Goal: Task Accomplishment & Management: Manage account settings

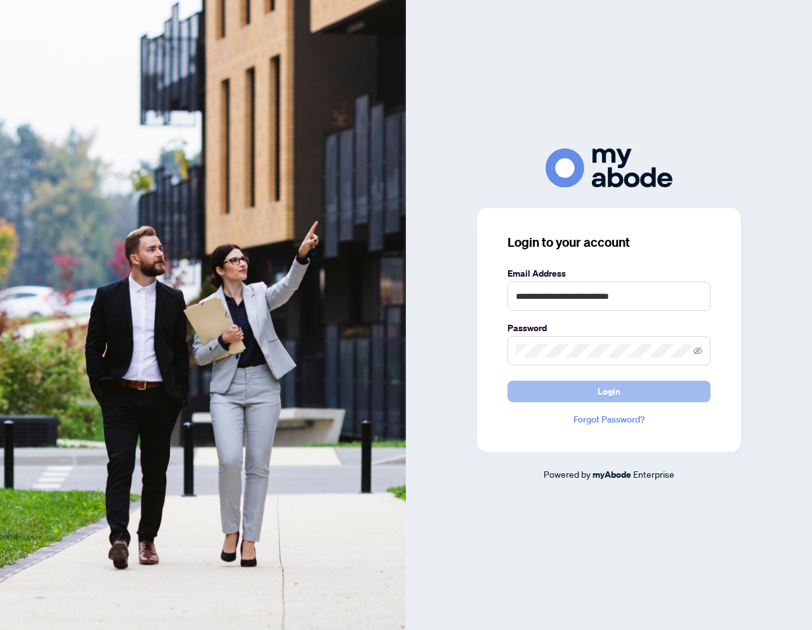
click at [576, 391] on button "Login" at bounding box center [609, 392] width 203 height 22
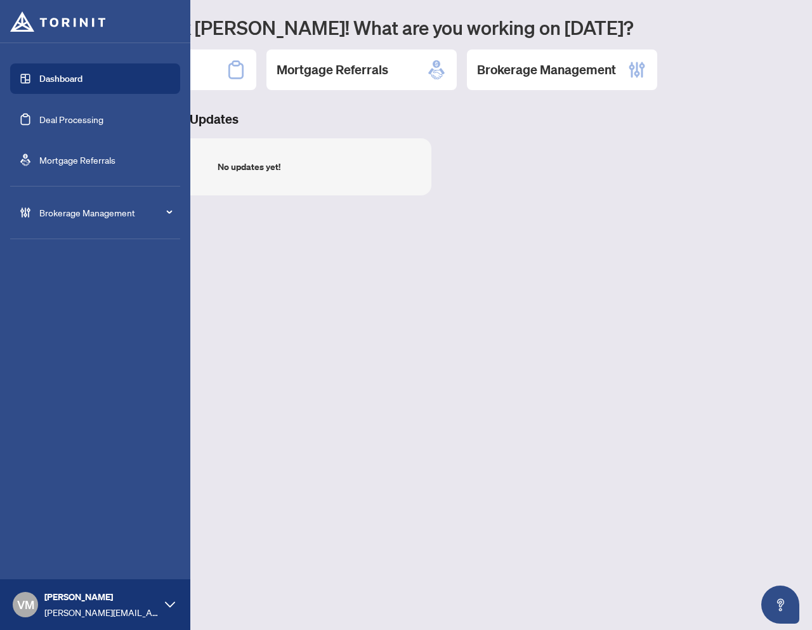
click at [32, 207] on div "Brokerage Management" at bounding box center [95, 212] width 170 height 30
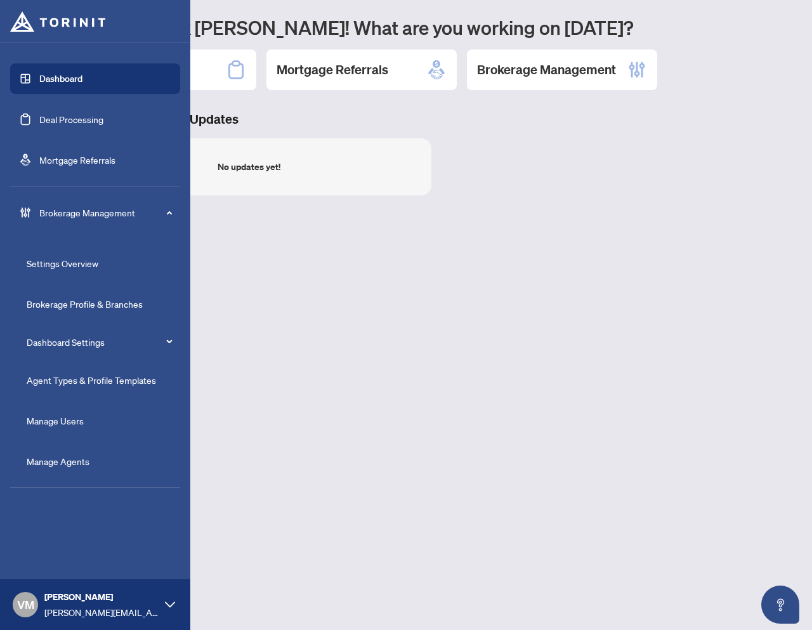
click at [82, 375] on link "Agent Types & Profile Templates" at bounding box center [91, 380] width 129 height 11
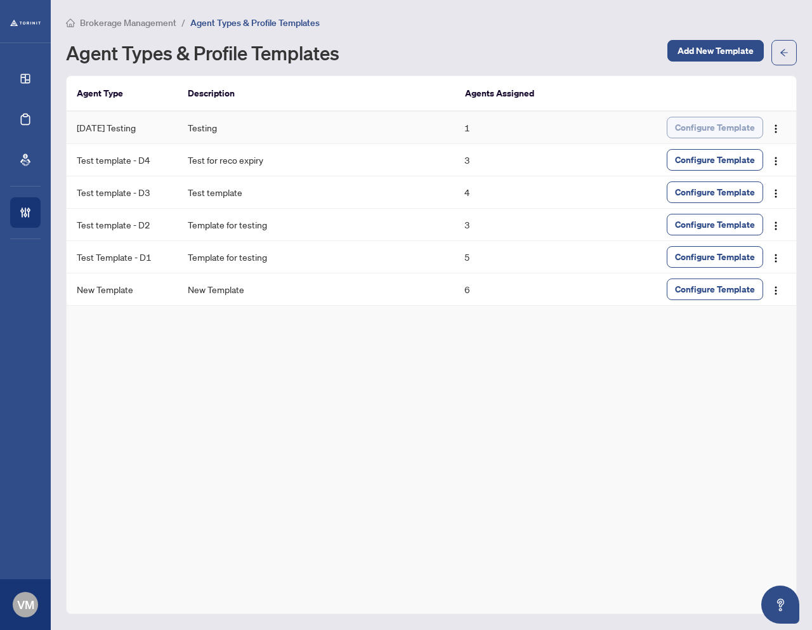
click at [671, 128] on button "Configure Template" at bounding box center [715, 128] width 96 height 22
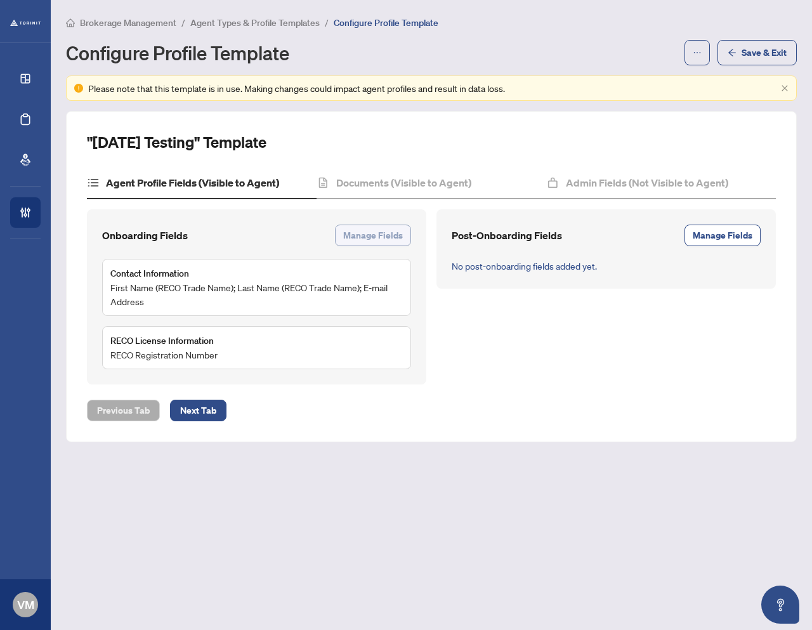
click at [368, 235] on span "Manage Fields" at bounding box center [373, 235] width 60 height 20
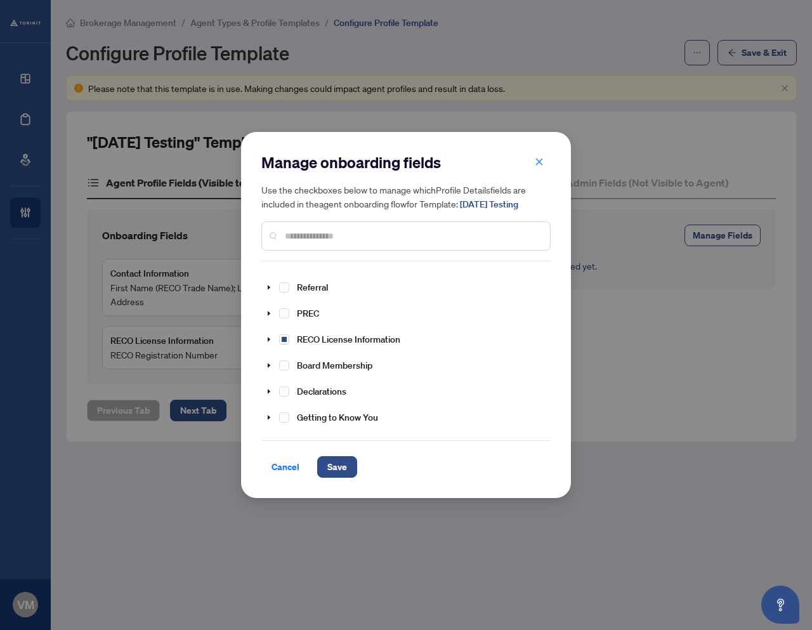
scroll to position [103, 0]
click at [287, 333] on span "Select RECO License Information" at bounding box center [284, 337] width 10 height 10
click at [286, 333] on span "Select RECO License Information" at bounding box center [284, 337] width 10 height 10
click at [338, 466] on span "Save" at bounding box center [338, 467] width 20 height 20
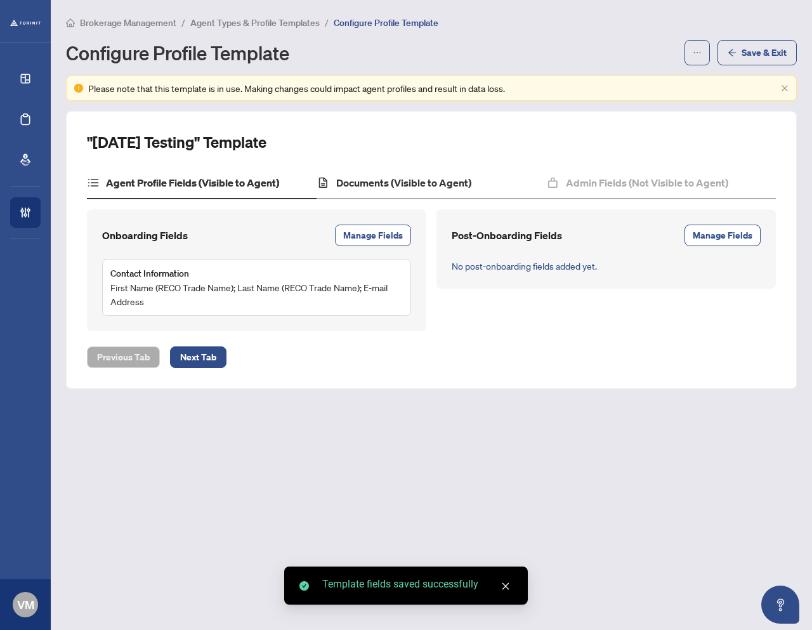
click at [424, 190] on div "Documents (Visible to Agent)" at bounding box center [432, 184] width 230 height 32
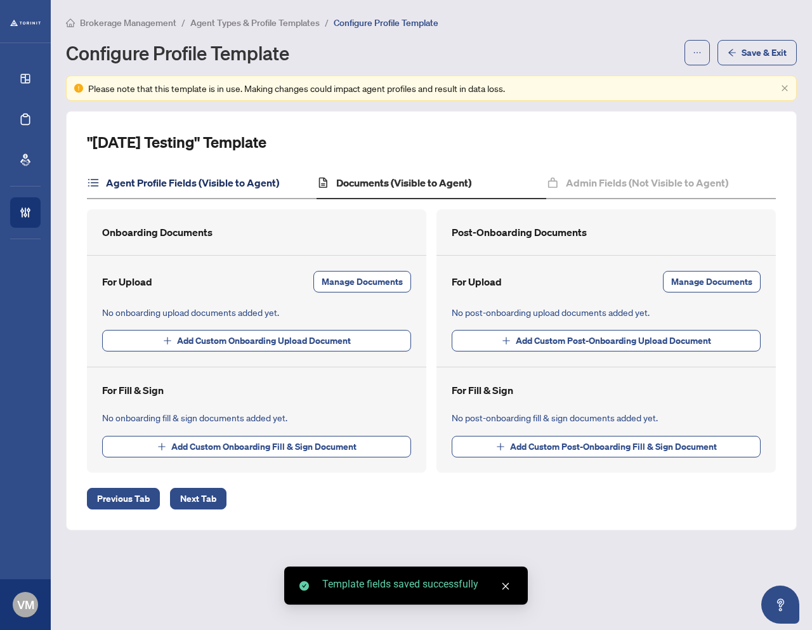
click at [118, 182] on h4 "Agent Profile Fields (Visible to Agent)" at bounding box center [192, 182] width 173 height 15
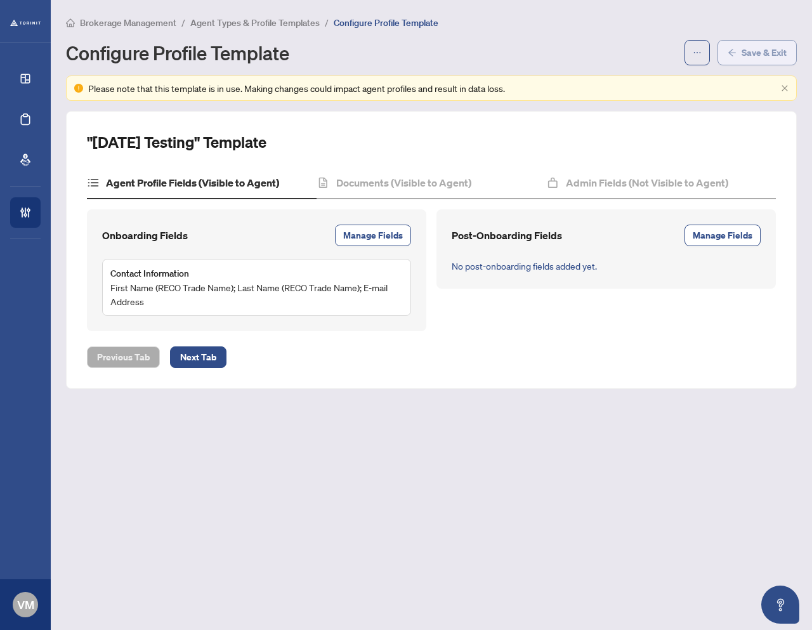
click at [757, 62] on button "Save & Exit" at bounding box center [757, 52] width 79 height 25
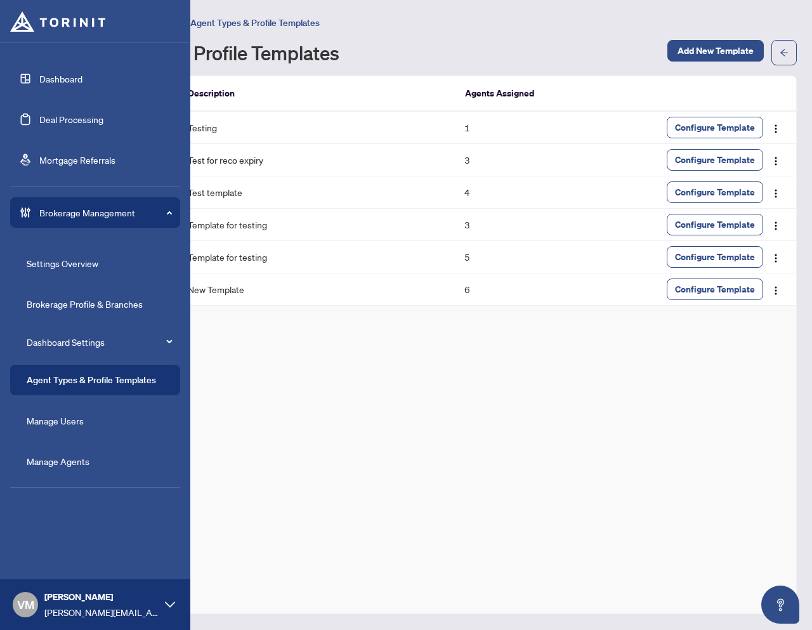
click at [79, 457] on link "Manage Agents" at bounding box center [58, 461] width 63 height 11
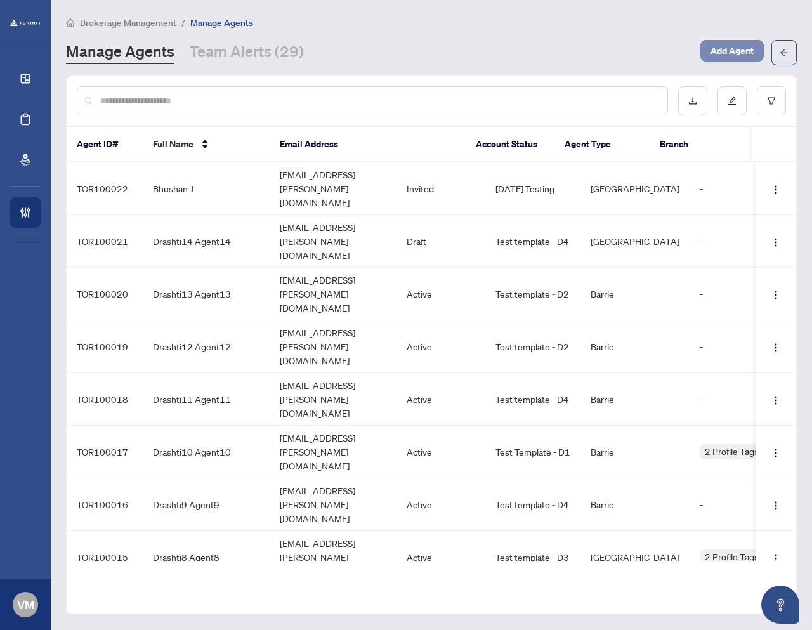
click at [747, 48] on span "Add Agent" at bounding box center [732, 51] width 43 height 20
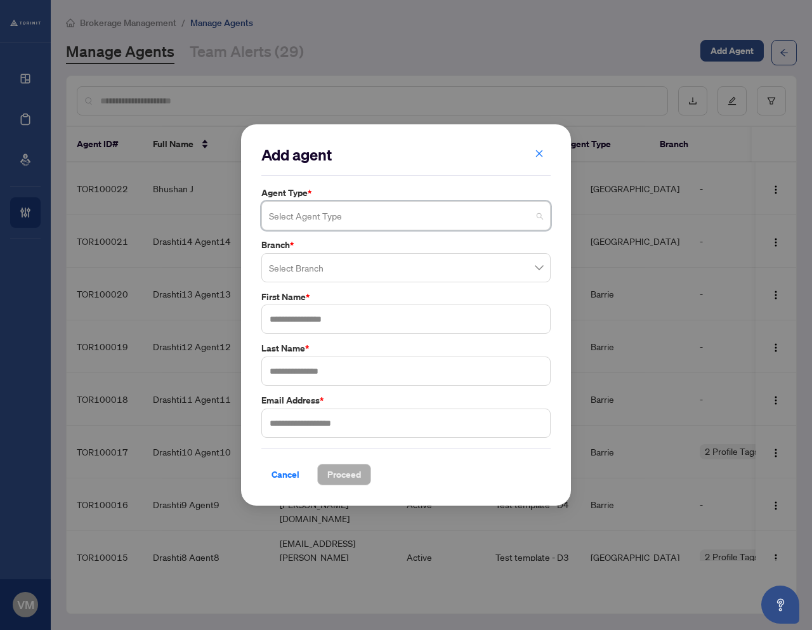
click at [356, 216] on input "search" at bounding box center [400, 218] width 263 height 28
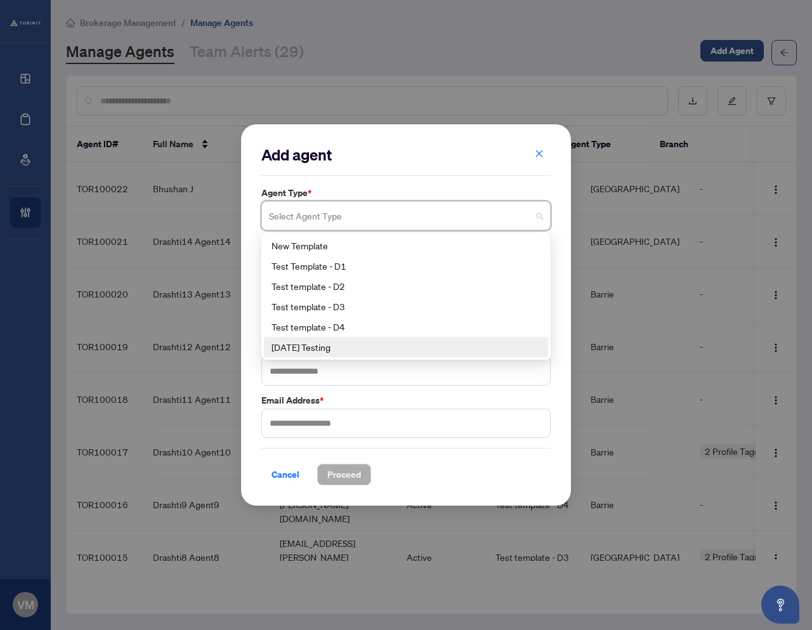
click at [337, 343] on div "13Aug Testing" at bounding box center [406, 347] width 269 height 14
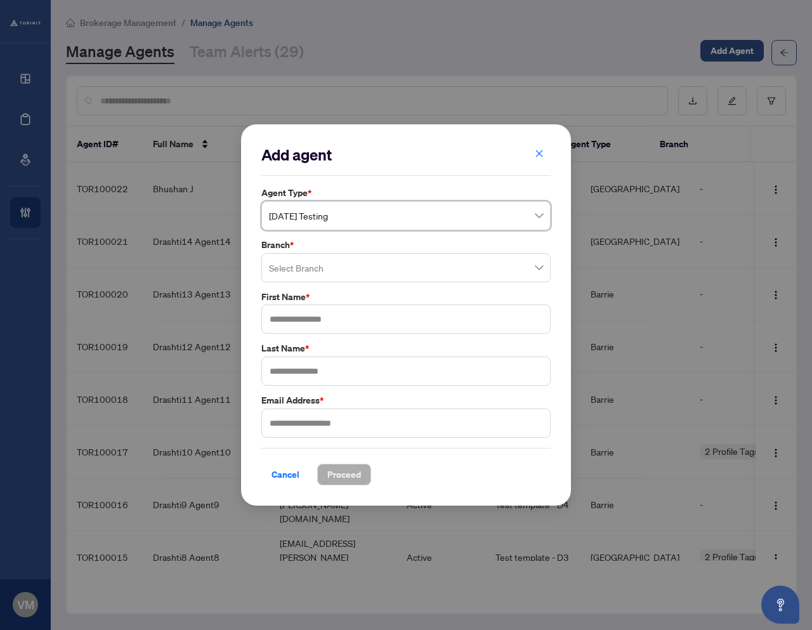
click at [335, 268] on input "search" at bounding box center [400, 270] width 263 height 28
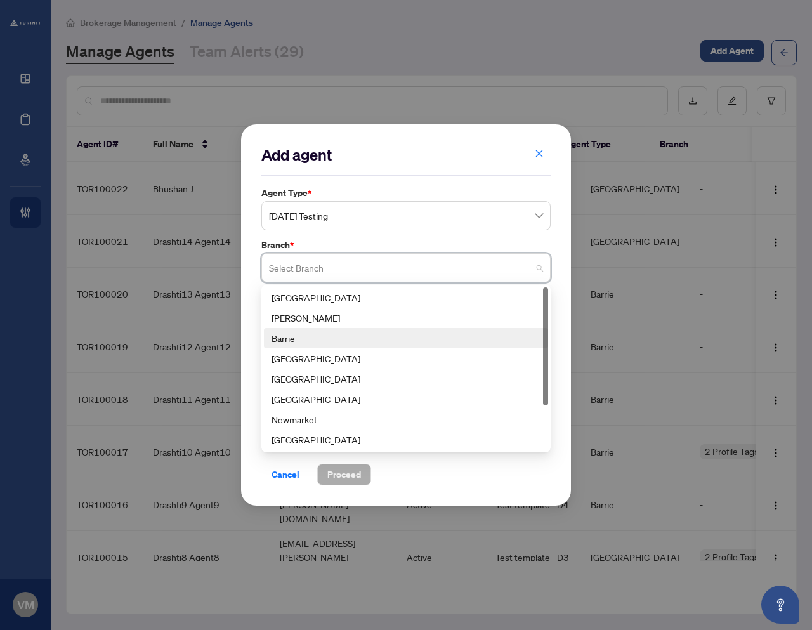
click at [326, 325] on div "Vaughan" at bounding box center [406, 318] width 284 height 20
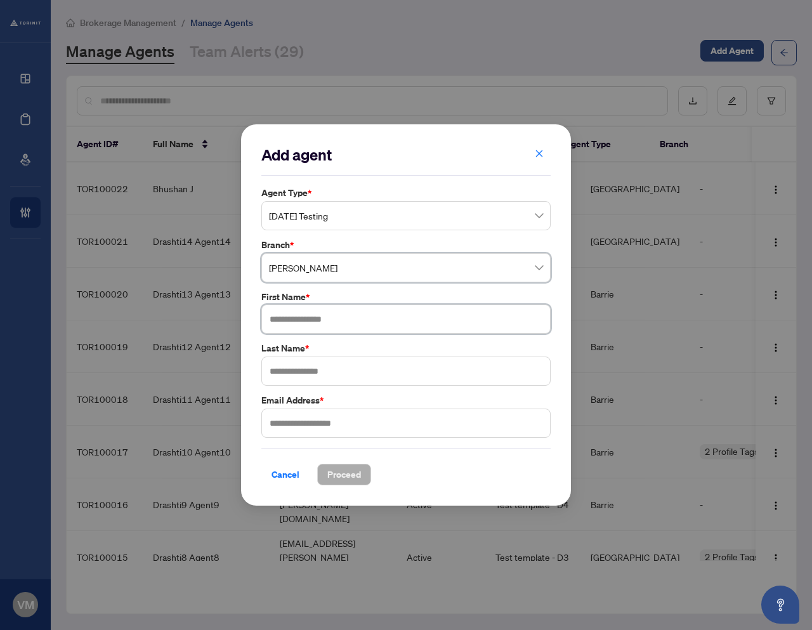
click at [307, 322] on input "text" at bounding box center [406, 319] width 289 height 29
type input "*******"
type input "*"
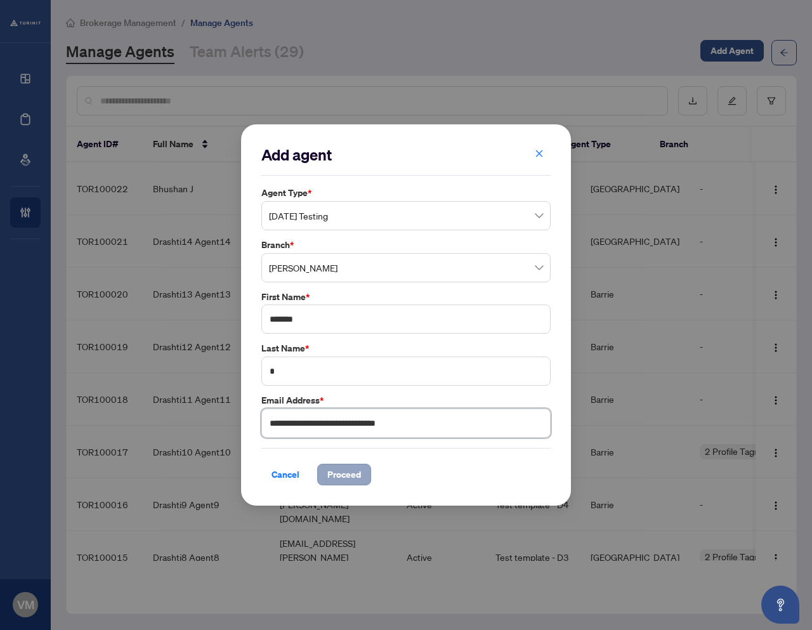
type input "**********"
click at [360, 472] on span "Proceed" at bounding box center [345, 475] width 34 height 20
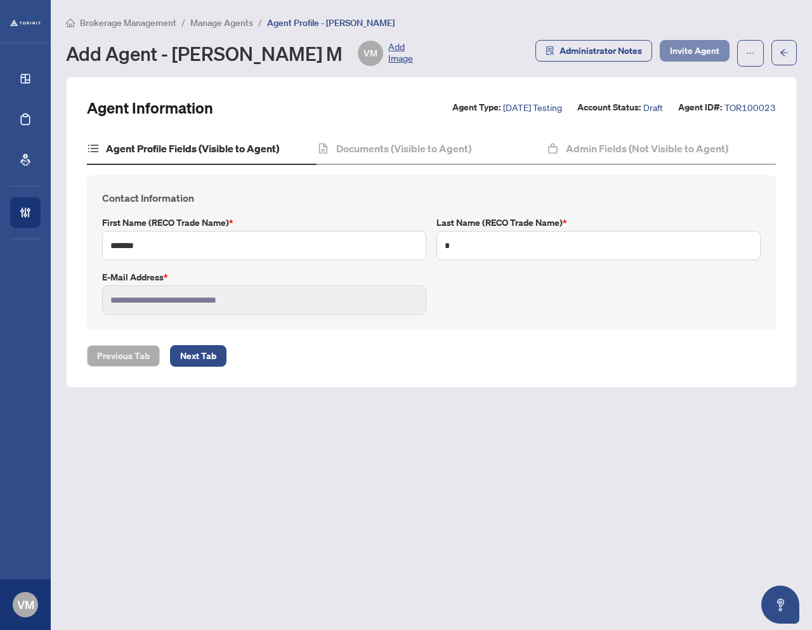
click at [686, 54] on span "Invite Agent" at bounding box center [695, 51] width 50 height 20
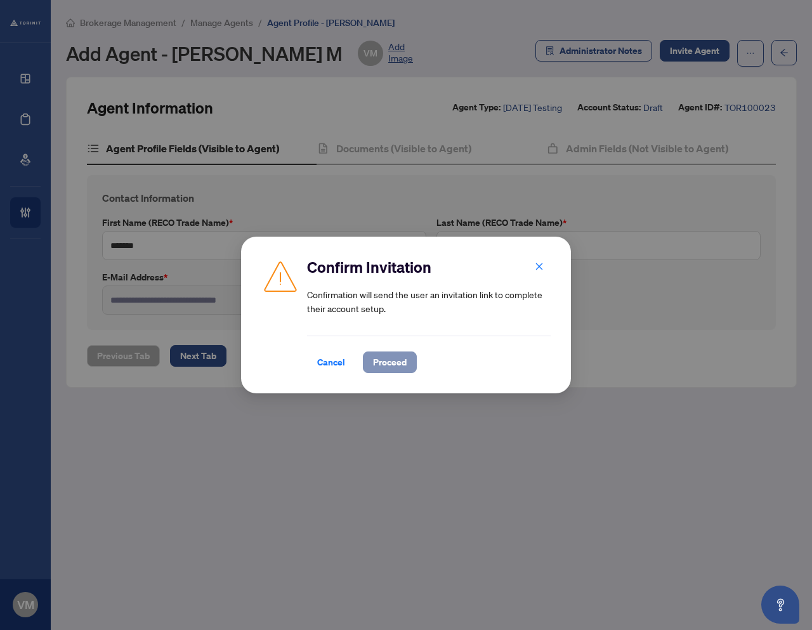
click at [383, 361] on span "Proceed" at bounding box center [390, 362] width 34 height 20
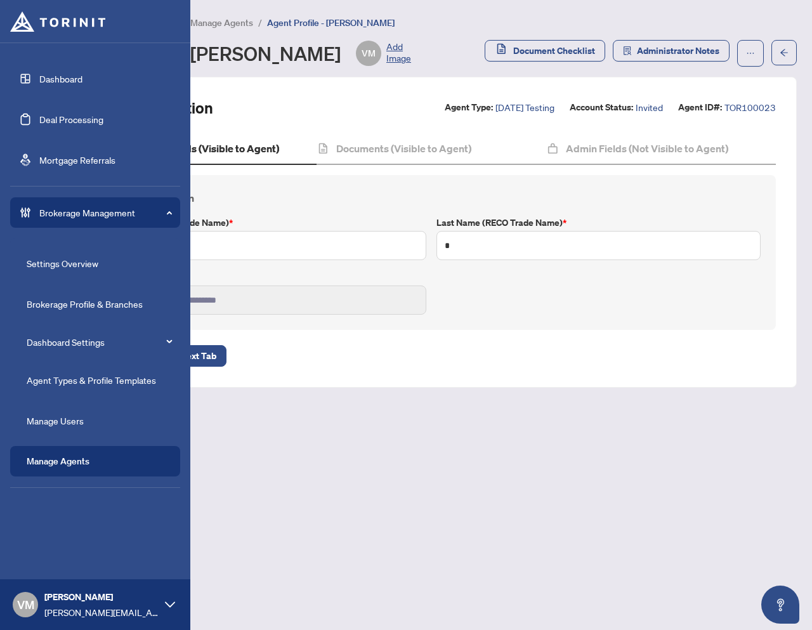
click at [61, 458] on link "Manage Agents" at bounding box center [58, 461] width 63 height 11
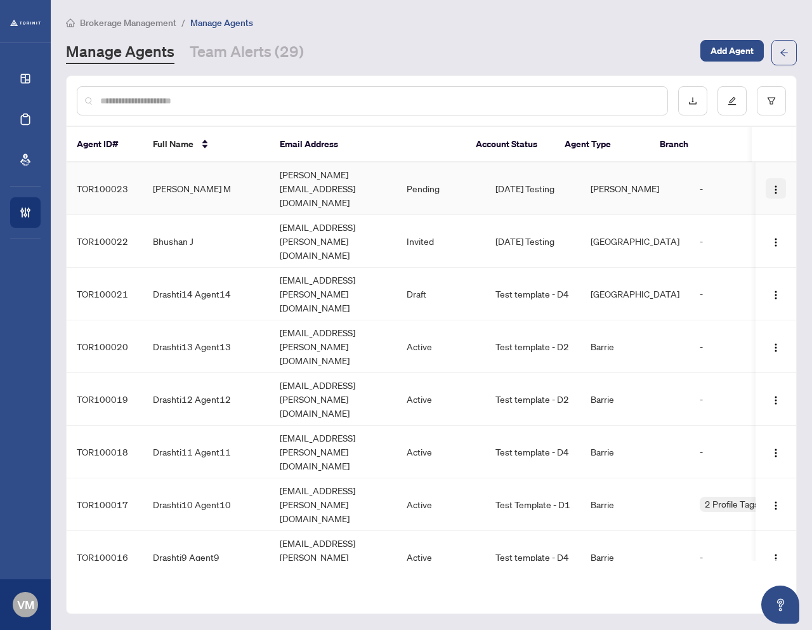
click at [772, 185] on img "button" at bounding box center [776, 190] width 10 height 10
click at [397, 169] on td "vinayak.minde+agent23@torinit.com" at bounding box center [333, 188] width 127 height 53
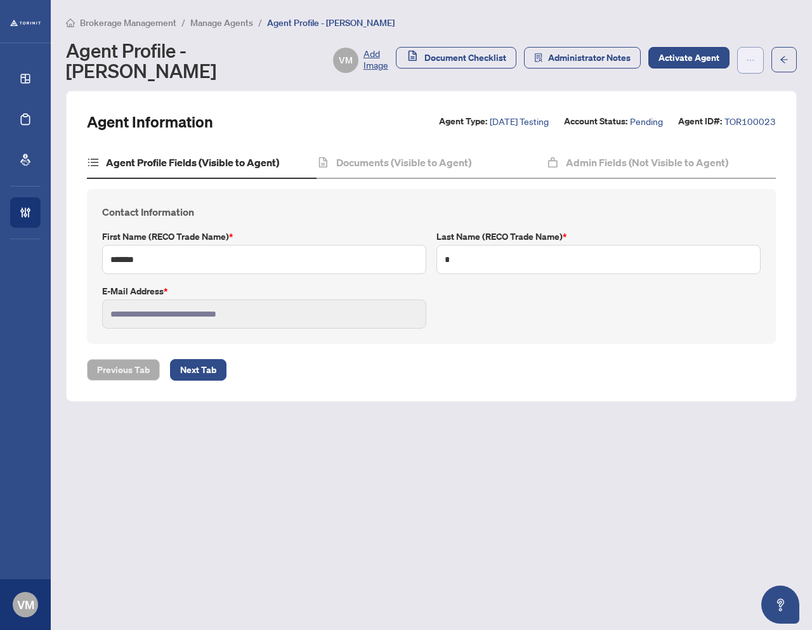
click at [746, 57] on icon "ellipsis" at bounding box center [750, 60] width 9 height 9
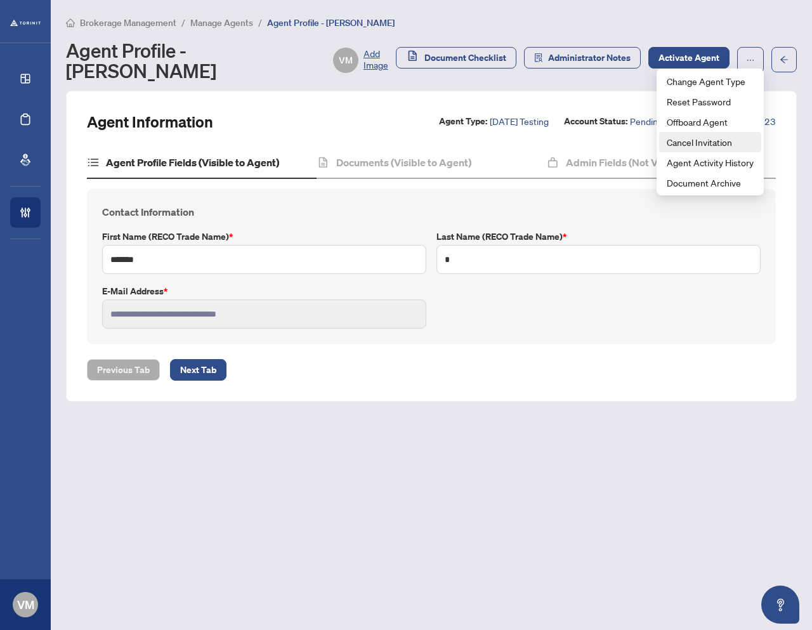
click at [693, 135] on span "Cancel Invitation" at bounding box center [710, 142] width 87 height 14
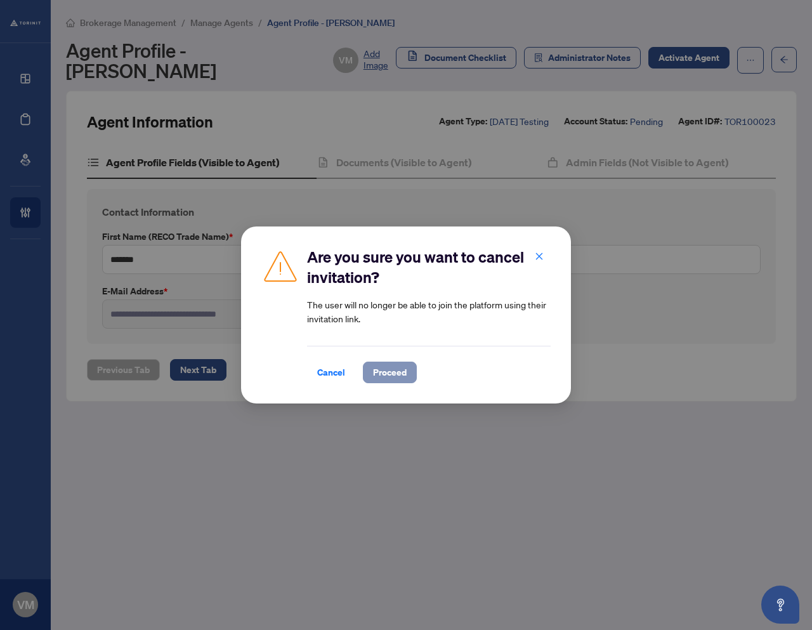
click at [394, 371] on span "Proceed" at bounding box center [390, 372] width 34 height 20
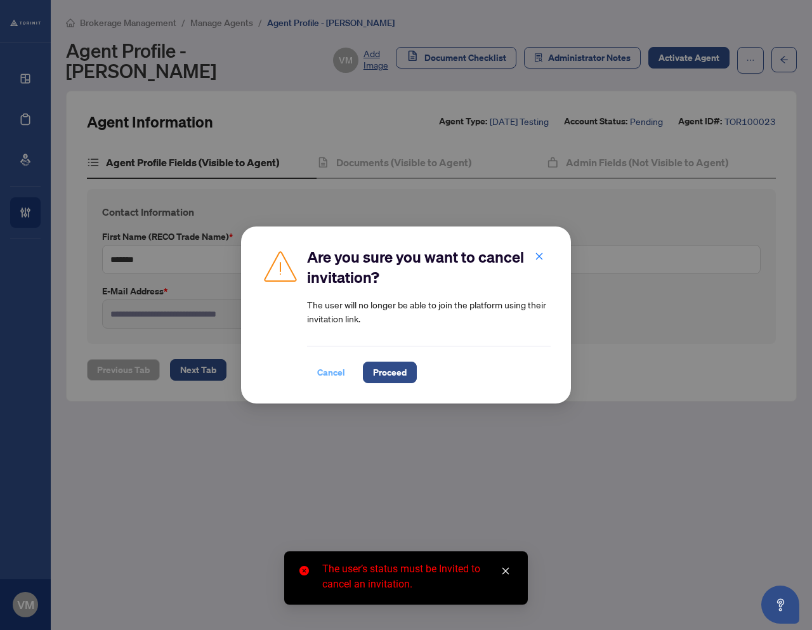
click at [334, 373] on span "Cancel" at bounding box center [331, 372] width 28 height 20
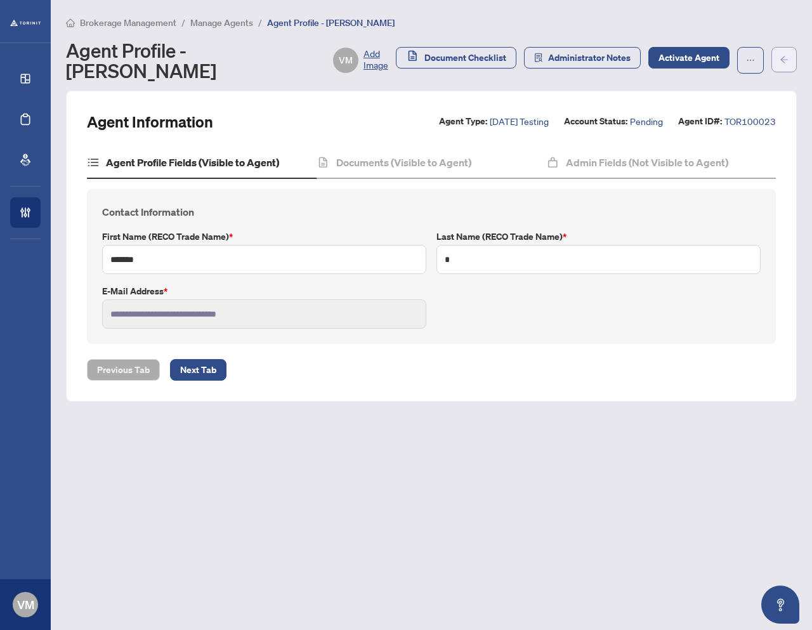
click at [783, 56] on icon "arrow-left" at bounding box center [785, 59] width 8 height 7
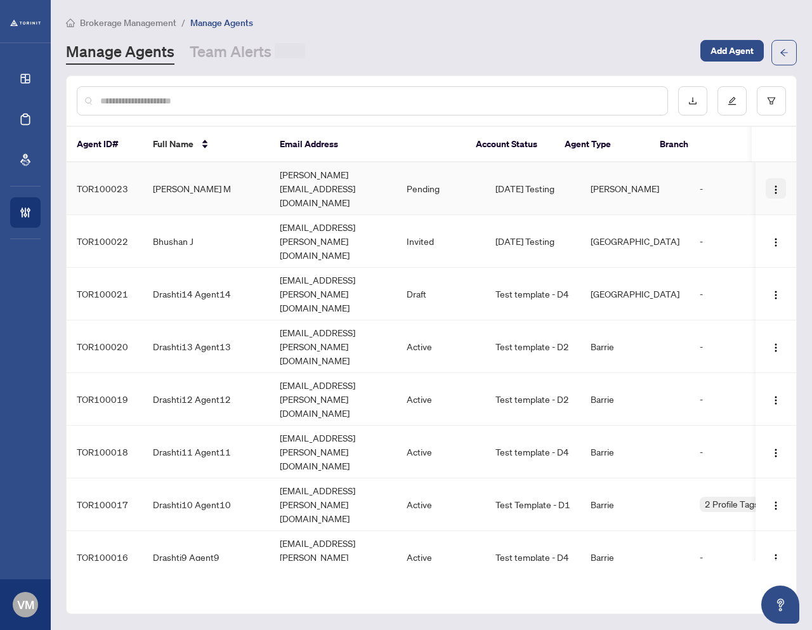
click at [771, 185] on img "button" at bounding box center [776, 190] width 10 height 10
click at [486, 178] on td "Pending" at bounding box center [441, 188] width 89 height 53
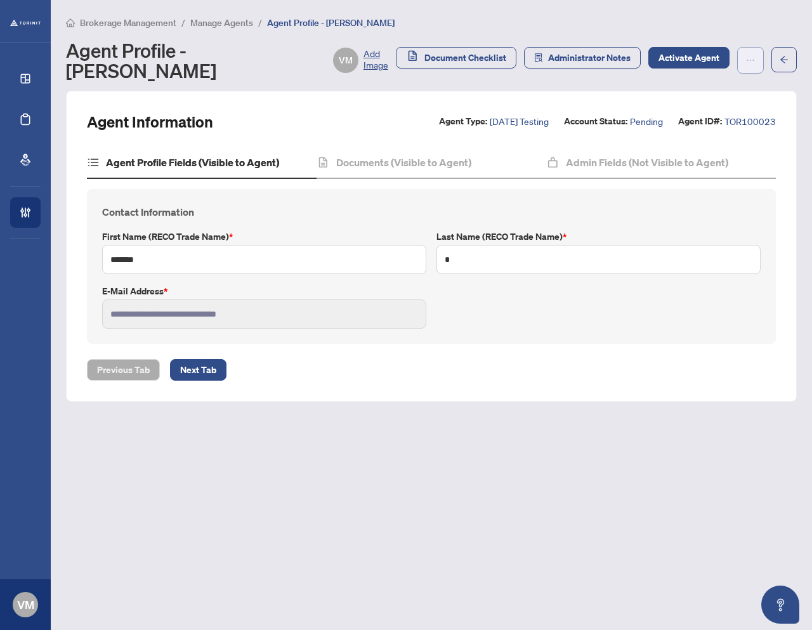
click at [754, 56] on icon "ellipsis" at bounding box center [750, 60] width 9 height 9
click at [793, 51] on button "button" at bounding box center [784, 59] width 25 height 25
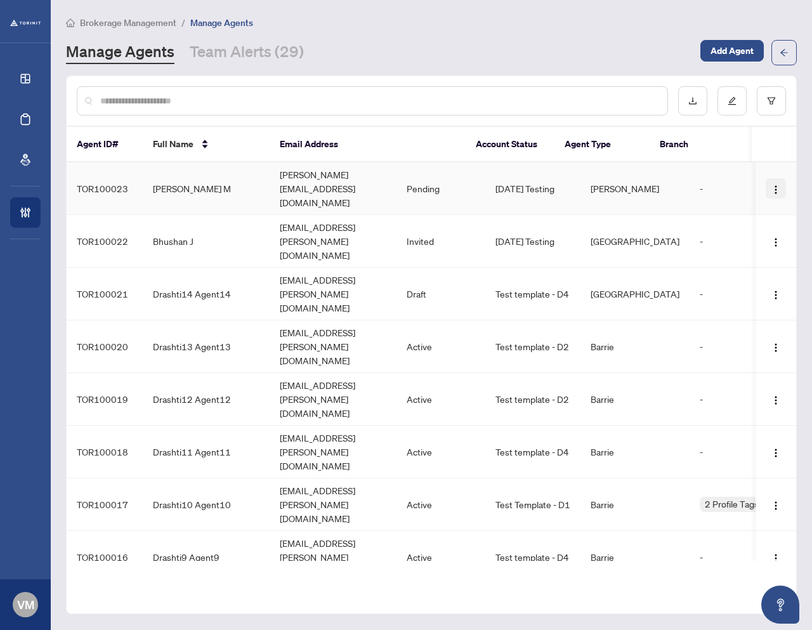
click at [771, 185] on img "button" at bounding box center [776, 190] width 10 height 10
click at [724, 260] on span "Cancel Invitation" at bounding box center [737, 263] width 69 height 14
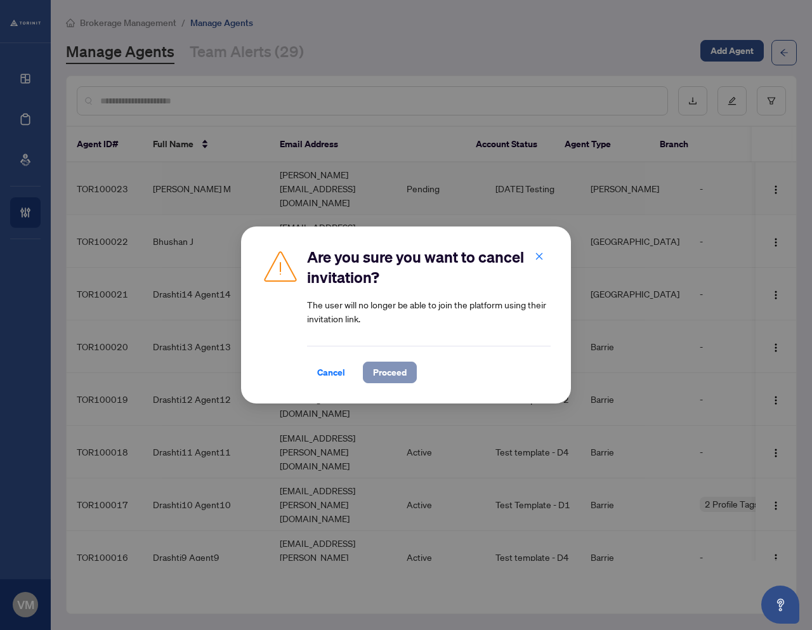
click at [383, 371] on span "Proceed" at bounding box center [390, 372] width 34 height 20
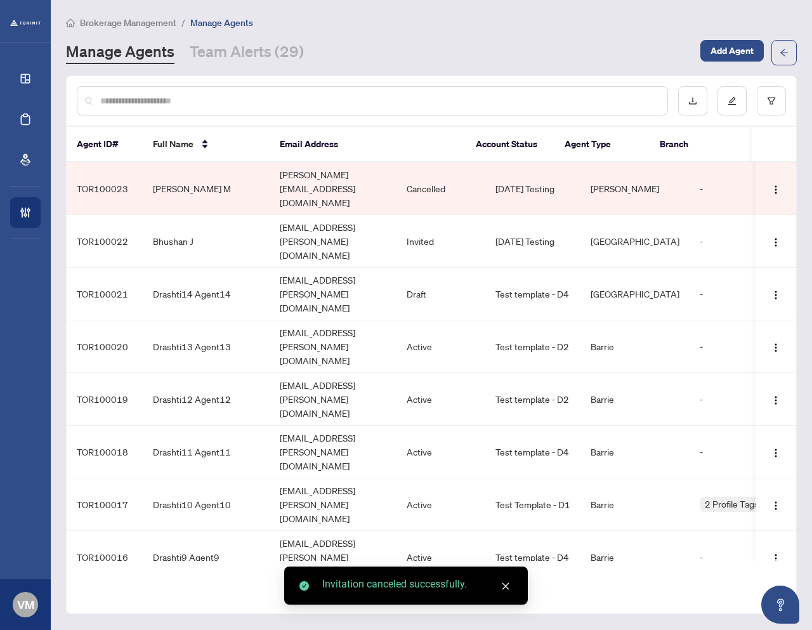
click at [581, 176] on td "13Aug Testing" at bounding box center [533, 188] width 95 height 53
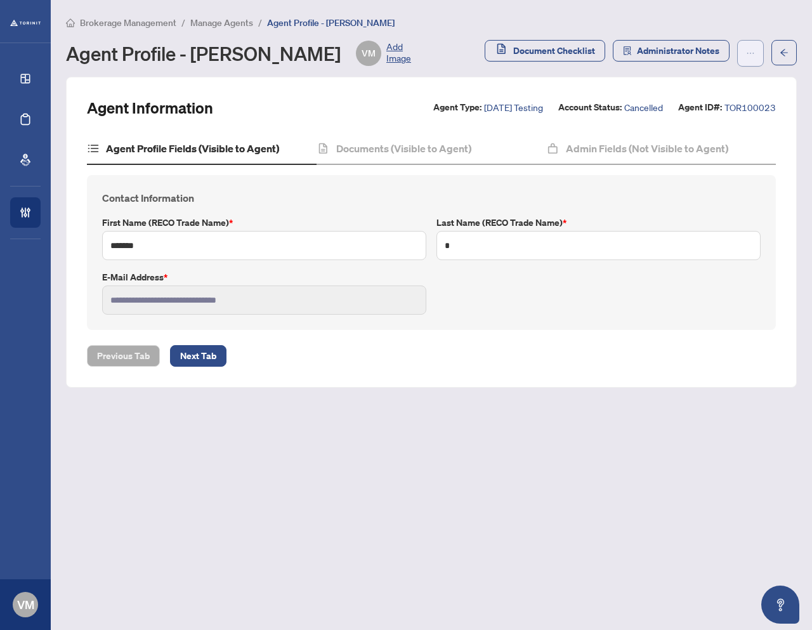
click at [756, 55] on button "button" at bounding box center [751, 53] width 27 height 27
click at [788, 55] on icon "arrow-left" at bounding box center [784, 52] width 9 height 9
